Goal: Task Accomplishment & Management: Manage account settings

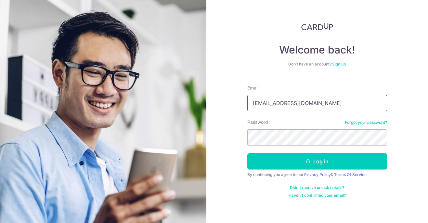
type input "janescence@gmail.com"
click at [317, 162] on button "Log in" at bounding box center [317, 162] width 140 height 16
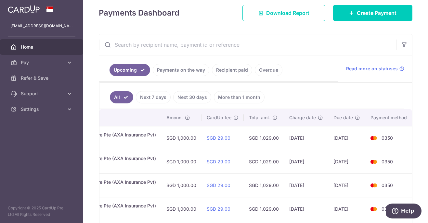
scroll to position [0, 203]
click at [390, 138] on span "0350" at bounding box center [387, 138] width 11 height 6
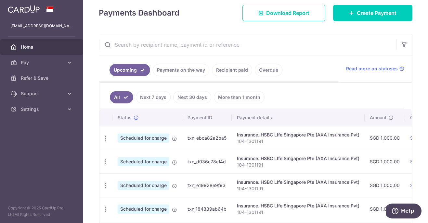
scroll to position [0, 0]
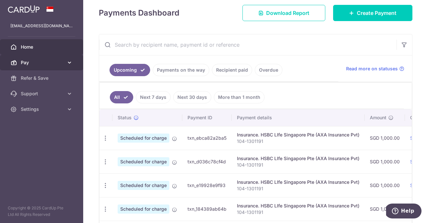
click at [48, 63] on span "Pay" at bounding box center [42, 62] width 43 height 6
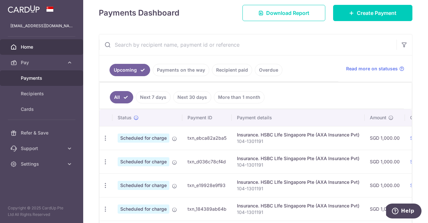
click at [44, 78] on span "Payments" at bounding box center [42, 78] width 43 height 6
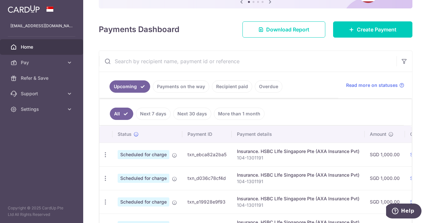
scroll to position [74, 0]
click at [105, 156] on icon "button" at bounding box center [105, 155] width 7 height 7
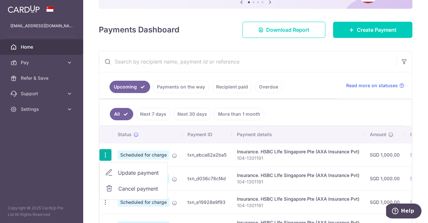
click at [132, 172] on span "Update payment" at bounding box center [140, 173] width 44 height 8
radio input "true"
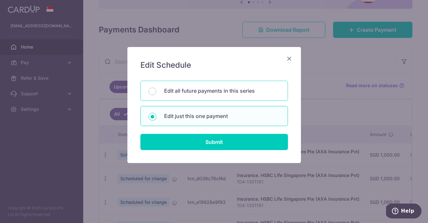
click at [224, 98] on div "Edit all future payments in this series" at bounding box center [213, 91] width 147 height 20
radio input "true"
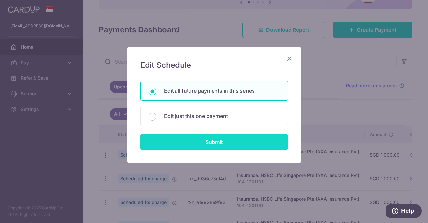
click at [218, 135] on input "Submit" at bounding box center [213, 142] width 147 height 16
radio input "true"
type input "1,000.00"
type input "104-1301191"
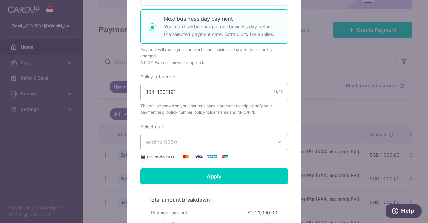
scroll to position [207, 0]
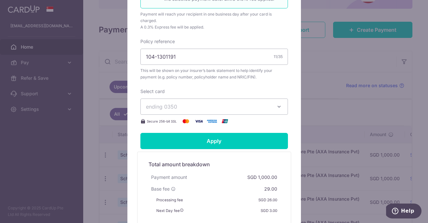
click at [229, 105] on span "ending 0350" at bounding box center [208, 107] width 125 height 8
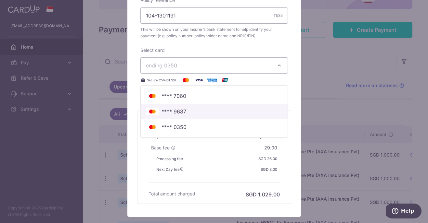
scroll to position [264, 0]
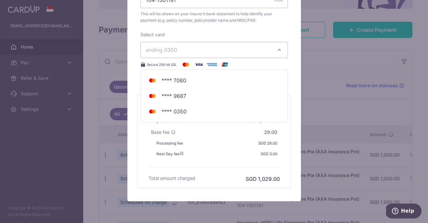
click at [201, 42] on div "Select card ending 0350 **** 7060 **** 9687 **** 0350 Secure 256-bit SSL" at bounding box center [213, 50] width 147 height 37
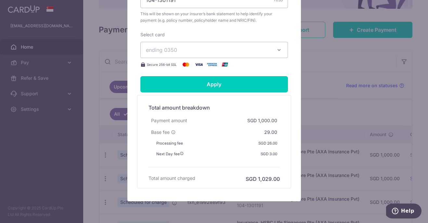
click at [193, 52] on span "ending 0350" at bounding box center [208, 50] width 125 height 8
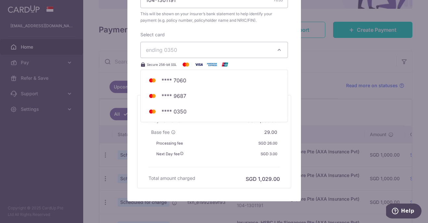
click at [70, 120] on div "Edit payment By clicking apply, you will make changes to all 5 payments to HSBC…" at bounding box center [214, 111] width 428 height 223
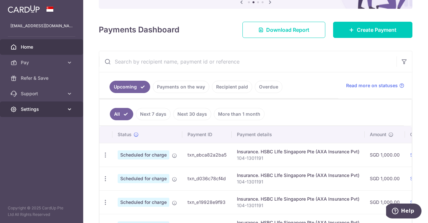
click at [44, 108] on span "Settings" at bounding box center [42, 109] width 43 height 6
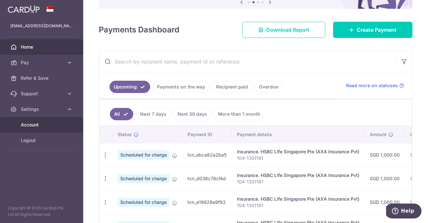
click at [38, 122] on span "Account" at bounding box center [42, 125] width 43 height 6
click at [37, 124] on span "Account" at bounding box center [42, 125] width 43 height 6
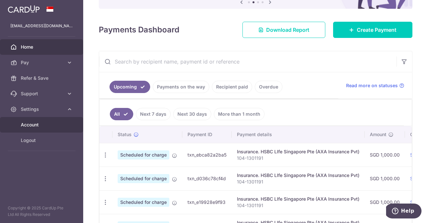
click at [37, 124] on span "Account" at bounding box center [42, 125] width 43 height 6
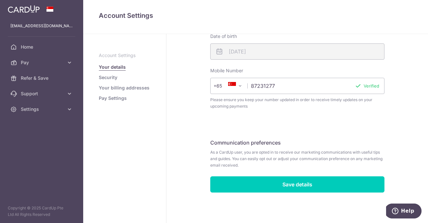
scroll to position [193, 0]
click at [104, 76] on link "Security" at bounding box center [108, 77] width 19 height 6
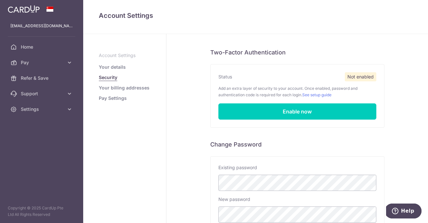
scroll to position [29, 0]
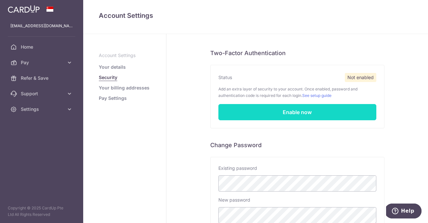
click at [279, 109] on link "Enable now" at bounding box center [297, 112] width 158 height 16
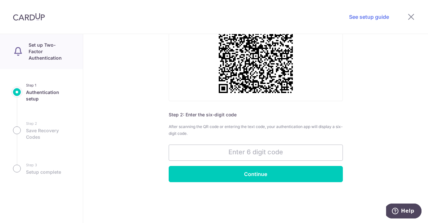
scroll to position [14, 0]
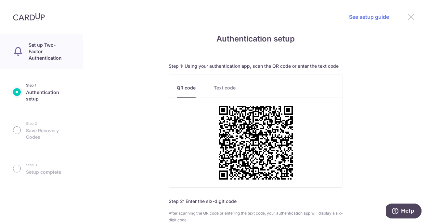
click at [411, 14] on icon at bounding box center [411, 17] width 8 height 8
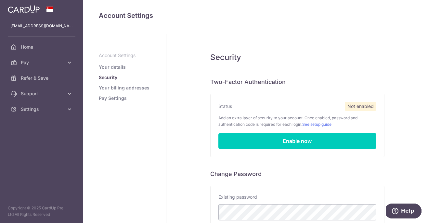
click at [106, 98] on link "Pay Settings" at bounding box center [113, 98] width 28 height 6
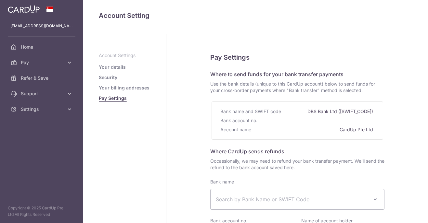
select select
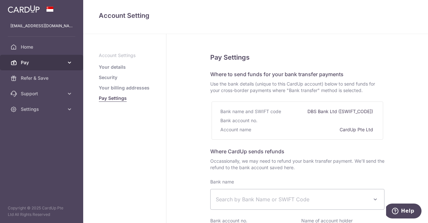
click at [59, 63] on span "Pay" at bounding box center [42, 62] width 43 height 6
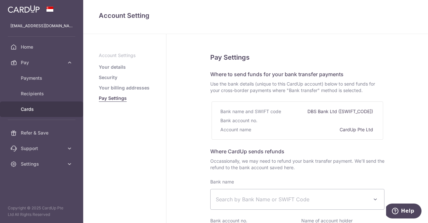
click at [32, 109] on span "Cards" at bounding box center [42, 109] width 43 height 6
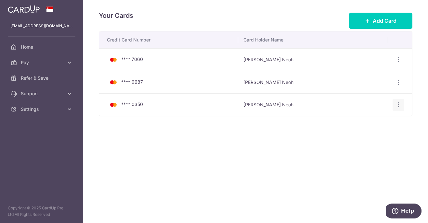
click at [399, 105] on icon "button" at bounding box center [398, 105] width 7 height 7
drag, startPoint x: 371, startPoint y: 136, endPoint x: 374, endPoint y: 133, distance: 4.4
click at [374, 133] on link "Delete" at bounding box center [370, 139] width 68 height 16
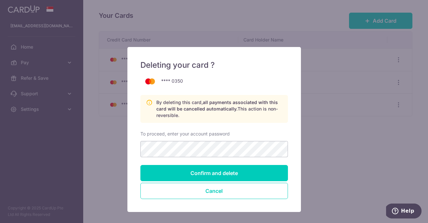
drag, startPoint x: 225, startPoint y: 194, endPoint x: 230, endPoint y: 183, distance: 11.5
click at [225, 194] on button "Cancel" at bounding box center [213, 191] width 147 height 16
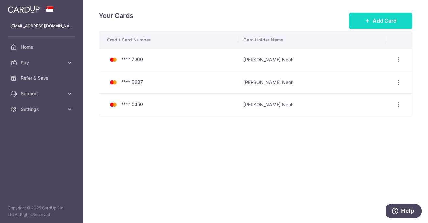
click at [392, 18] on span "Add Card" at bounding box center [385, 21] width 24 height 8
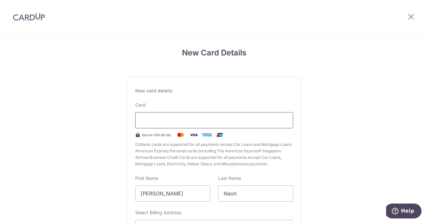
click at [221, 116] on div at bounding box center [214, 120] width 158 height 16
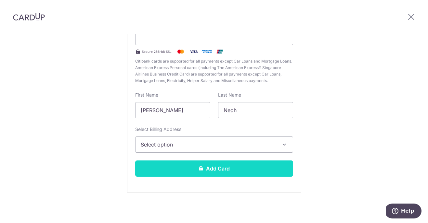
scroll to position [83, 0]
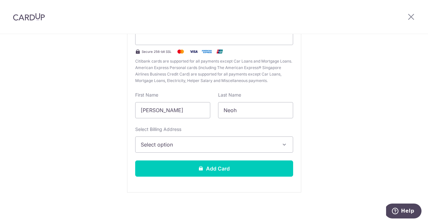
click at [258, 148] on span "Select option" at bounding box center [208, 145] width 135 height 8
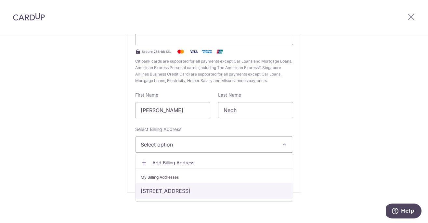
click at [247, 191] on link "26 Ghim Moh Link, Singapore, Singapore-270026" at bounding box center [213, 192] width 157 height 16
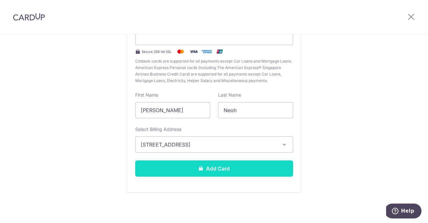
click at [250, 173] on button "Add Card" at bounding box center [214, 169] width 158 height 16
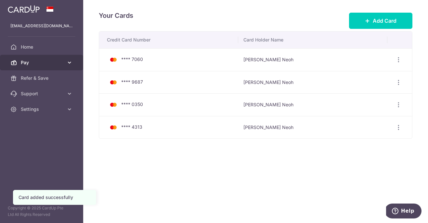
click at [55, 65] on span "Pay" at bounding box center [42, 62] width 43 height 6
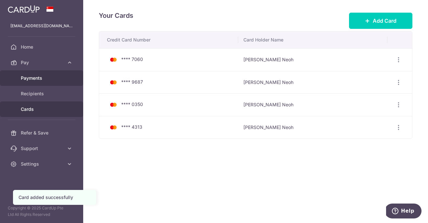
click at [44, 81] on span "Payments" at bounding box center [42, 78] width 43 height 6
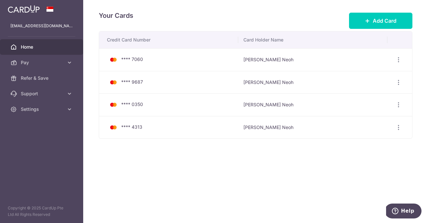
click at [42, 46] on span "Home" at bounding box center [42, 47] width 43 height 6
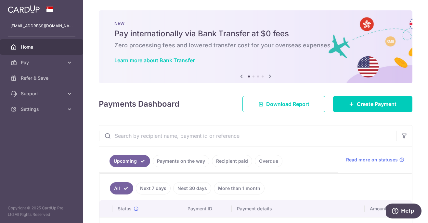
scroll to position [75, 0]
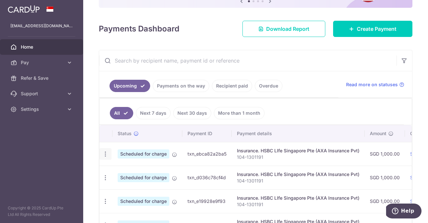
click at [107, 153] on icon "button" at bounding box center [105, 154] width 7 height 7
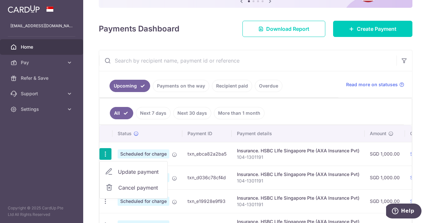
click at [138, 173] on span "Update payment" at bounding box center [140, 172] width 44 height 8
radio input "true"
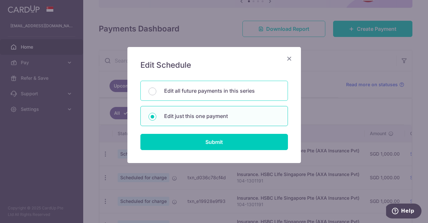
click at [221, 91] on p "Edit all future payments in this series" at bounding box center [222, 91] width 116 height 8
click at [156, 91] on input "Edit all future payments in this series" at bounding box center [152, 92] width 8 height 8
radio input "true"
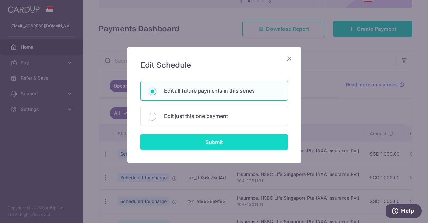
click at [222, 140] on input "Submit" at bounding box center [213, 142] width 147 height 16
radio input "true"
type input "1,000.00"
type input "104-1301191"
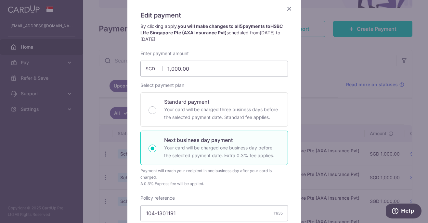
scroll to position [49, 0]
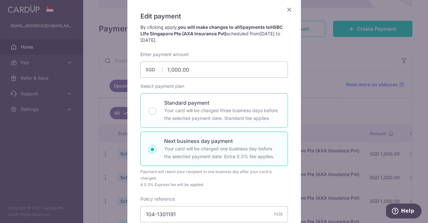
click at [258, 112] on p "Your card will be charged three business days before the selected payment date.…" at bounding box center [222, 115] width 116 height 16
click at [156, 112] on input "Standard payment Your card will be charged three business days before the selec…" at bounding box center [152, 112] width 8 height 8
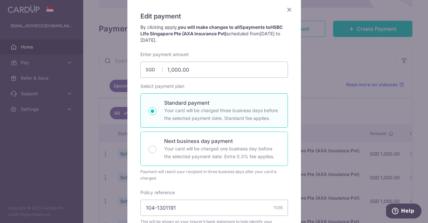
click at [242, 144] on p "Next business day payment" at bounding box center [222, 141] width 116 height 8
click at [156, 146] on input "Next business day payment Your card will be charged one business day before the…" at bounding box center [152, 150] width 8 height 8
radio input "false"
radio input "true"
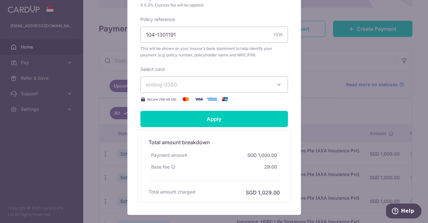
scroll to position [249, 0]
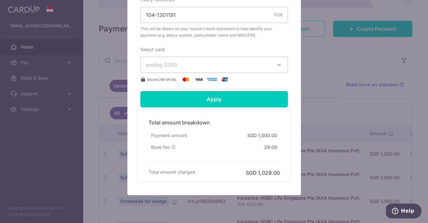
click at [257, 62] on span "ending 0350" at bounding box center [208, 65] width 125 height 8
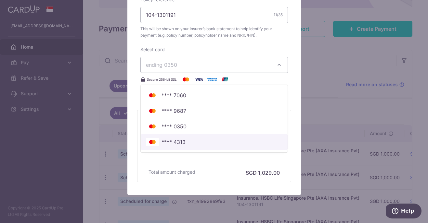
click at [188, 134] on link "**** 4313" at bounding box center [214, 142] width 147 height 16
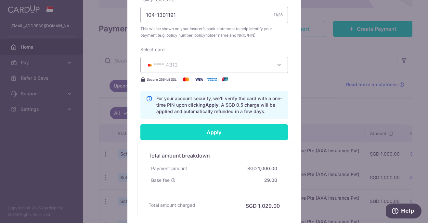
click at [188, 134] on input "Apply" at bounding box center [213, 132] width 147 height 16
click at [243, 135] on input "Apply" at bounding box center [213, 132] width 147 height 16
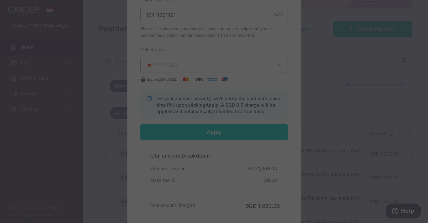
type input "Successfully Applied"
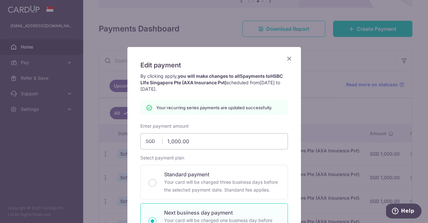
scroll to position [0, 0]
click at [291, 57] on icon "Close" at bounding box center [289, 59] width 8 height 8
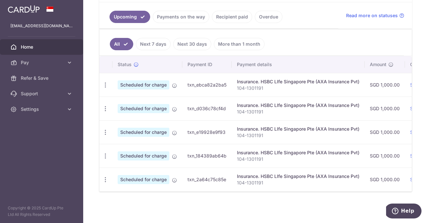
scroll to position [144, 0]
